Goal: Information Seeking & Learning: Learn about a topic

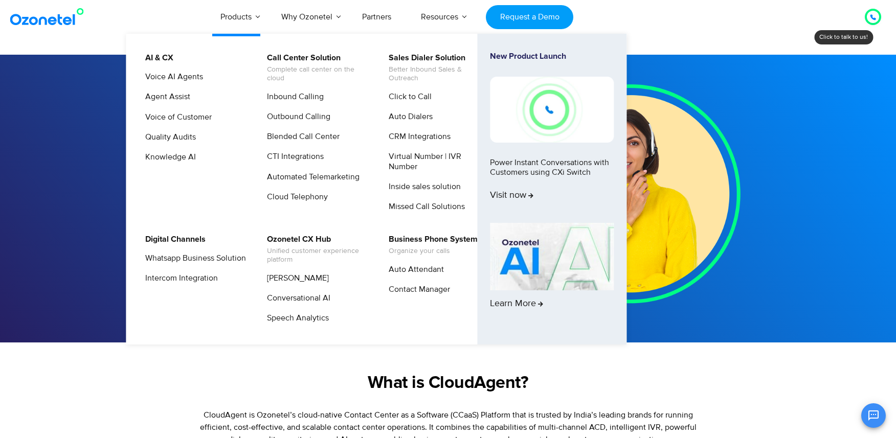
click at [254, 20] on link "Products" at bounding box center [236, 17] width 61 height 34
